Goal: Transaction & Acquisition: Purchase product/service

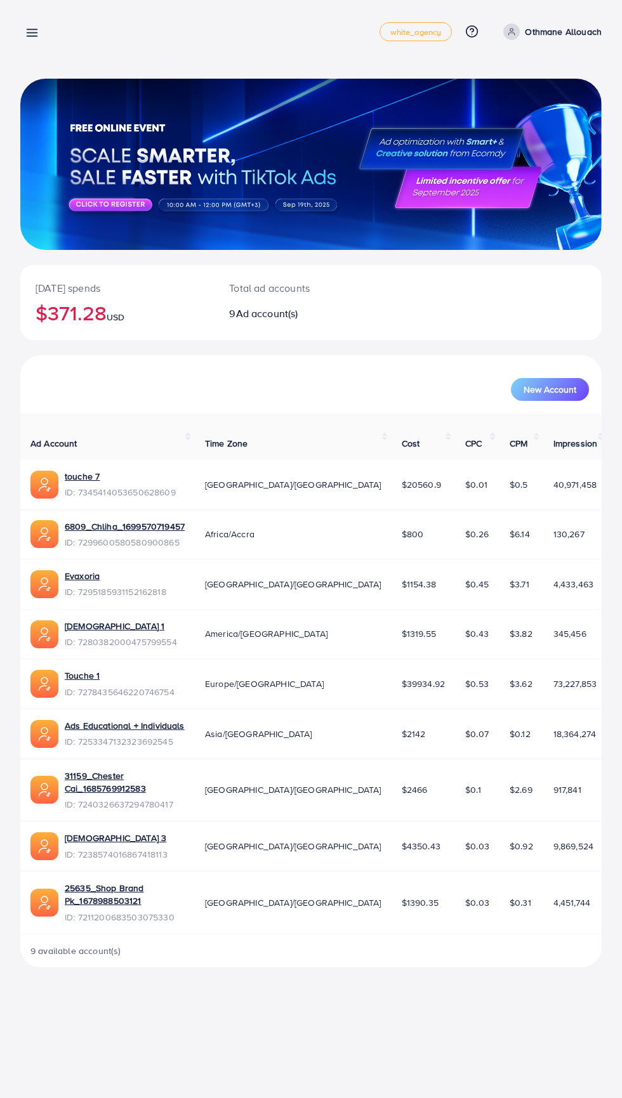
click at [32, 36] on line at bounding box center [32, 36] width 10 height 0
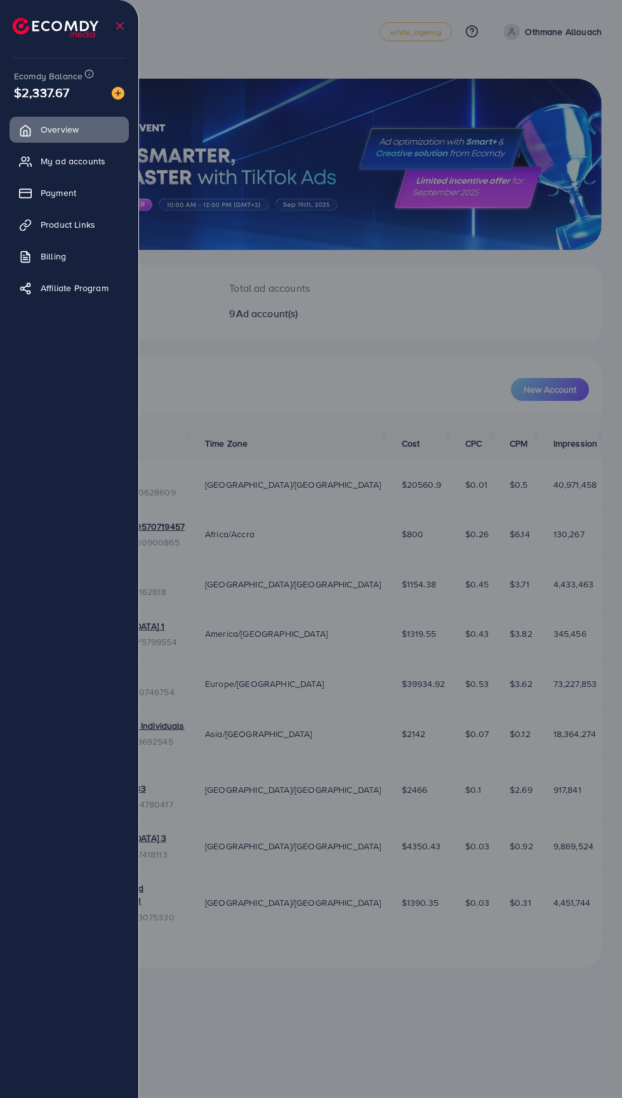
click at [17, 34] on img at bounding box center [56, 28] width 86 height 20
click at [102, 123] on link "Overview" at bounding box center [69, 129] width 119 height 25
click at [114, 100] on img at bounding box center [118, 93] width 13 height 13
click at [102, 81] on div "Add balance" at bounding box center [119, 72] width 67 height 21
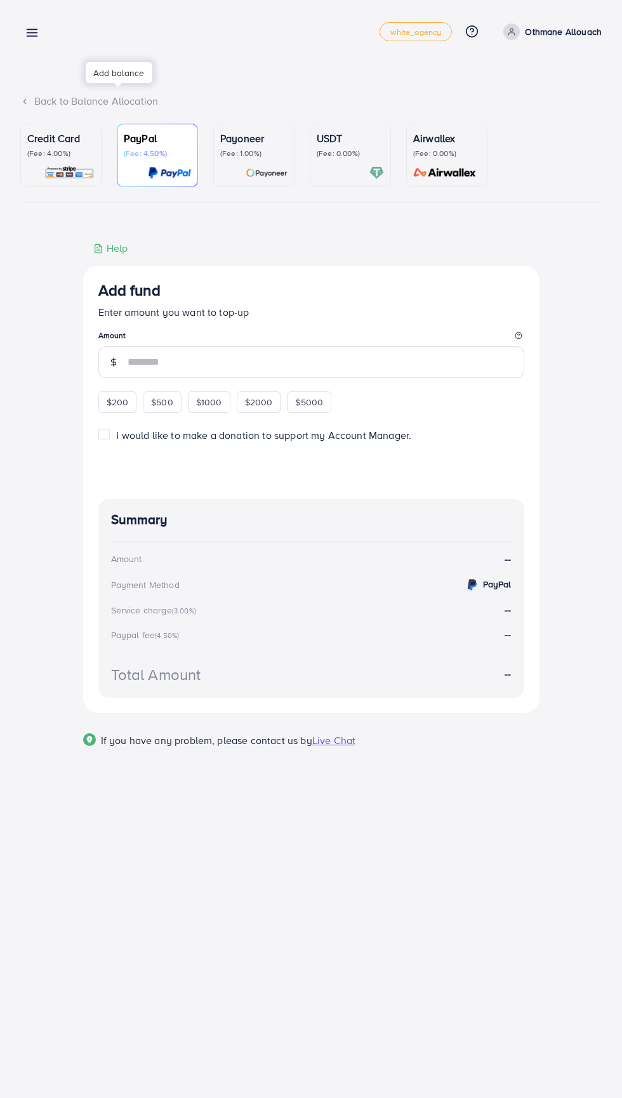
click at [327, 140] on p "USDT" at bounding box center [350, 138] width 67 height 15
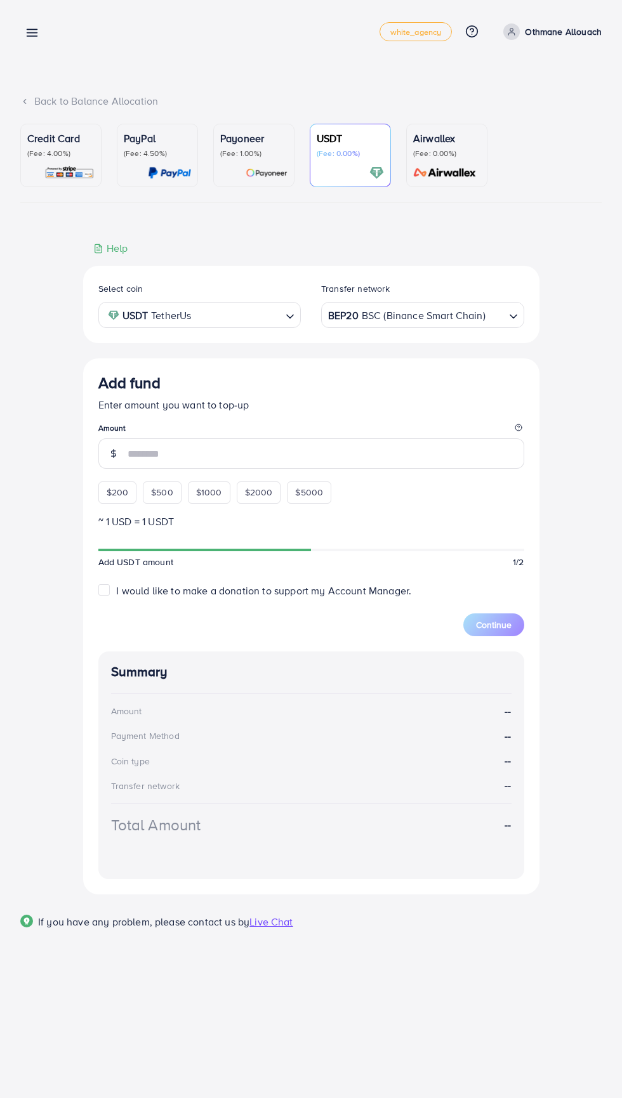
click at [435, 434] on legend "Amount" at bounding box center [311, 431] width 426 height 16
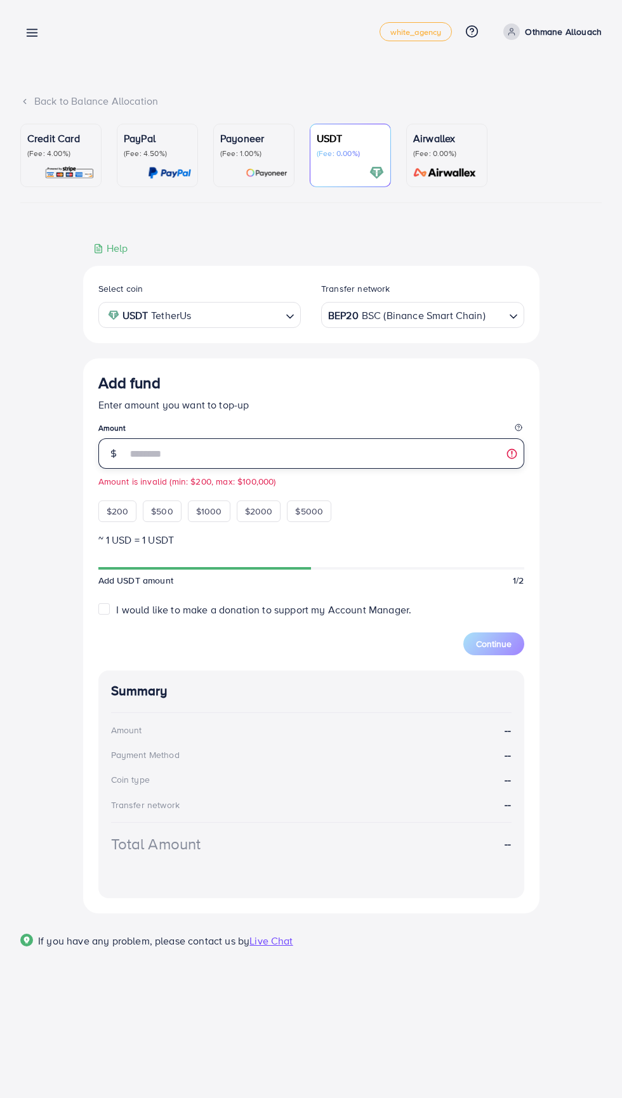
type input "***"
